Goal: Find specific page/section: Find specific page/section

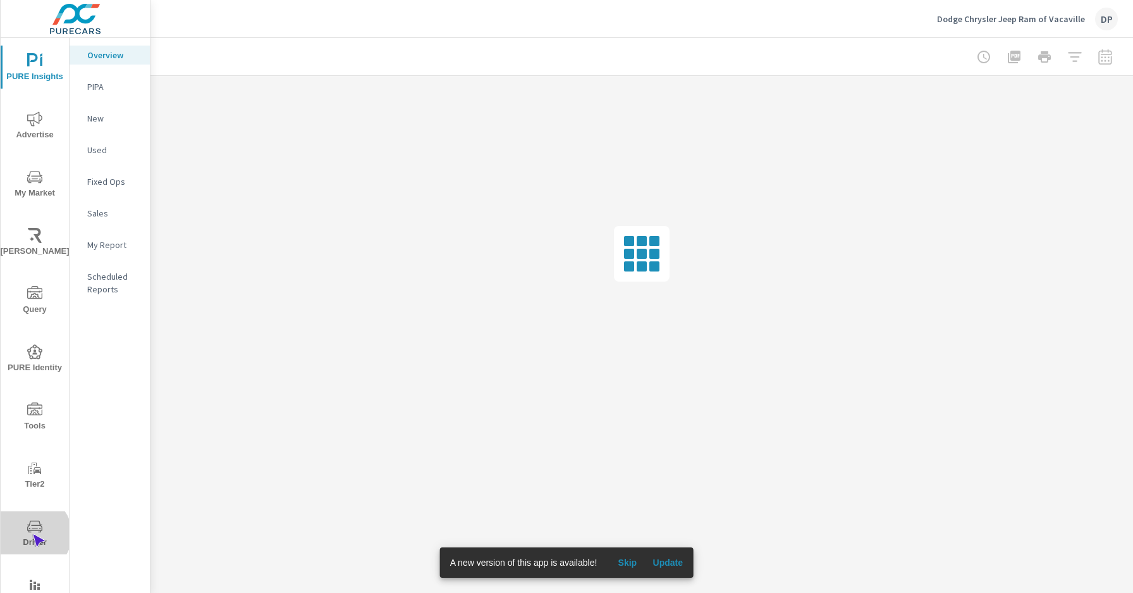
click at [32, 534] on span "Driver" at bounding box center [34, 534] width 61 height 31
